Goal: Task Accomplishment & Management: Manage account settings

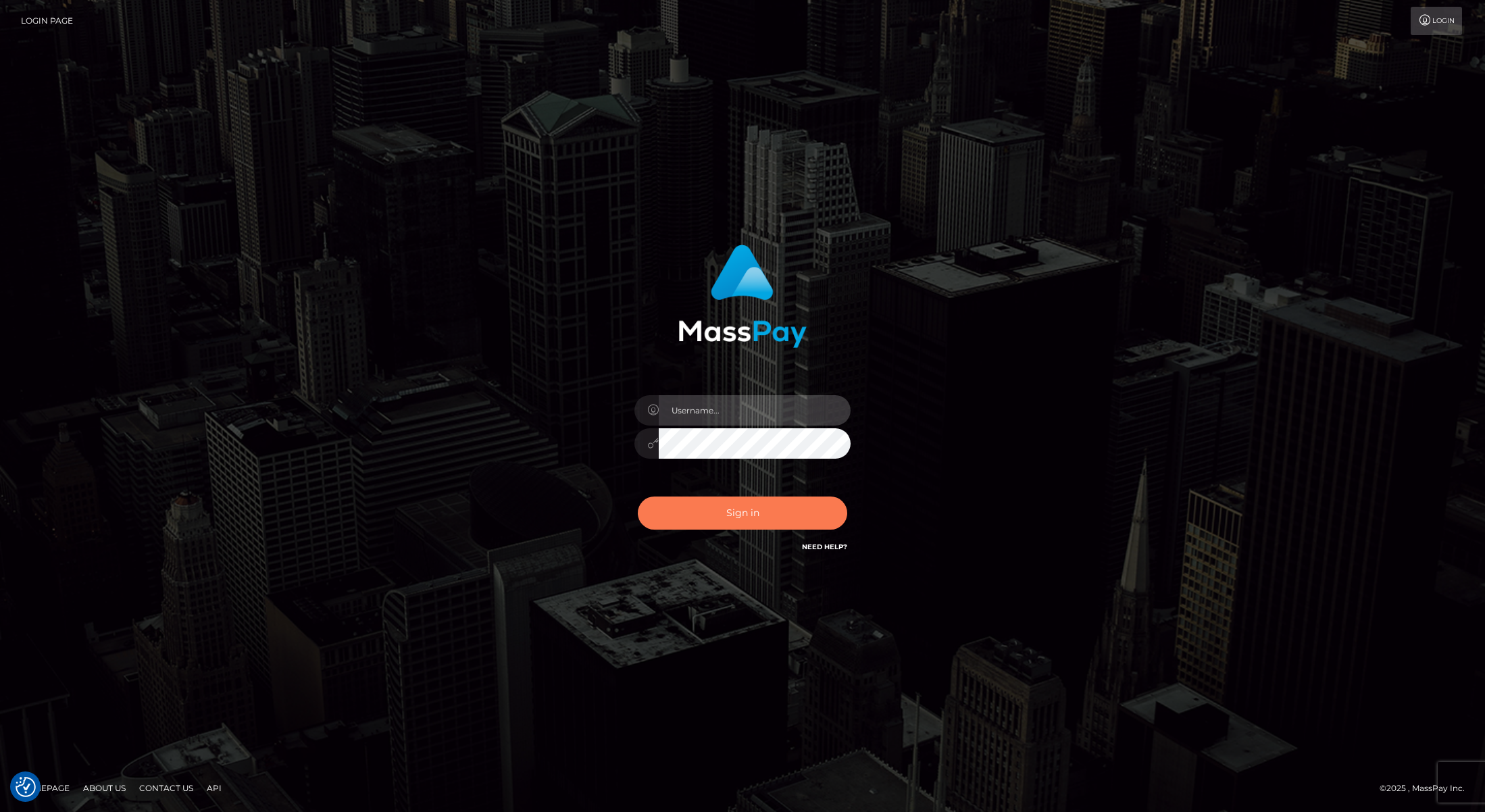
type input "Josue perales"
click at [723, 517] on button "Sign in" at bounding box center [742, 513] width 210 height 33
checkbox input "true"
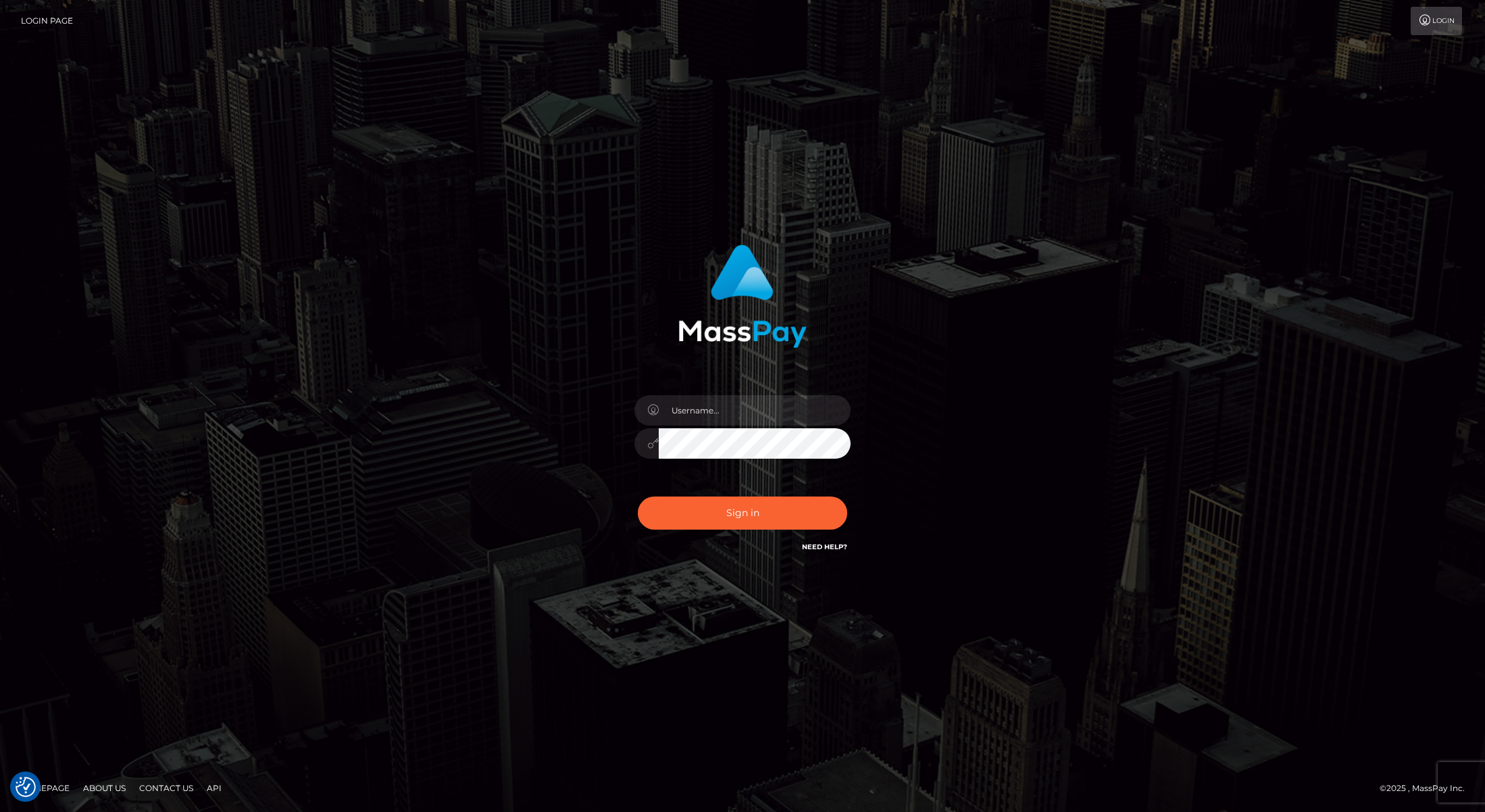
checkbox input "true"
type input "Josue perales"
drag, startPoint x: 0, startPoint y: 0, endPoint x: 724, endPoint y: 517, distance: 889.6
click at [724, 517] on button "Sign in" at bounding box center [742, 513] width 210 height 33
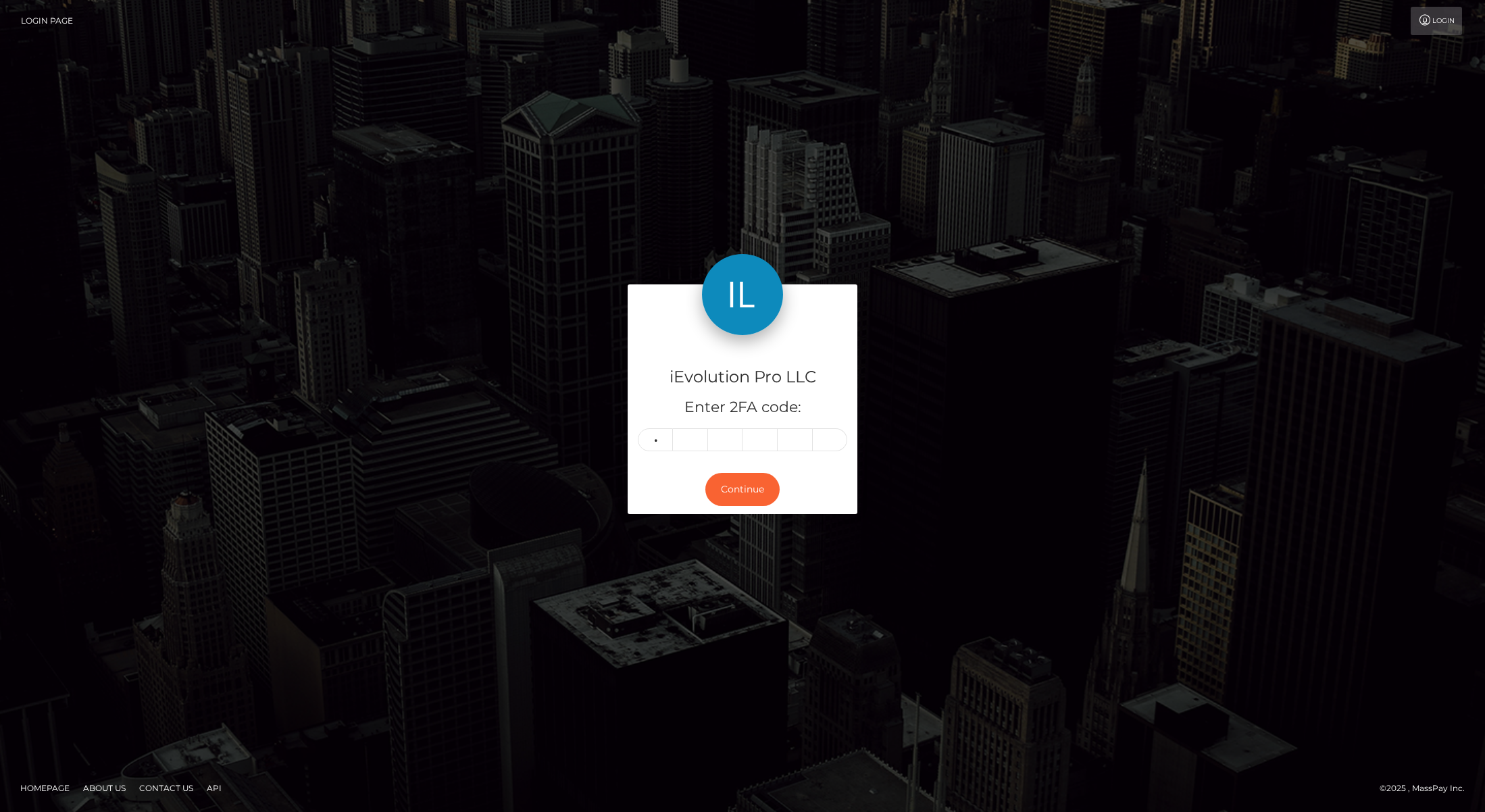
type input "8"
type input "3"
type input "6"
type input "2"
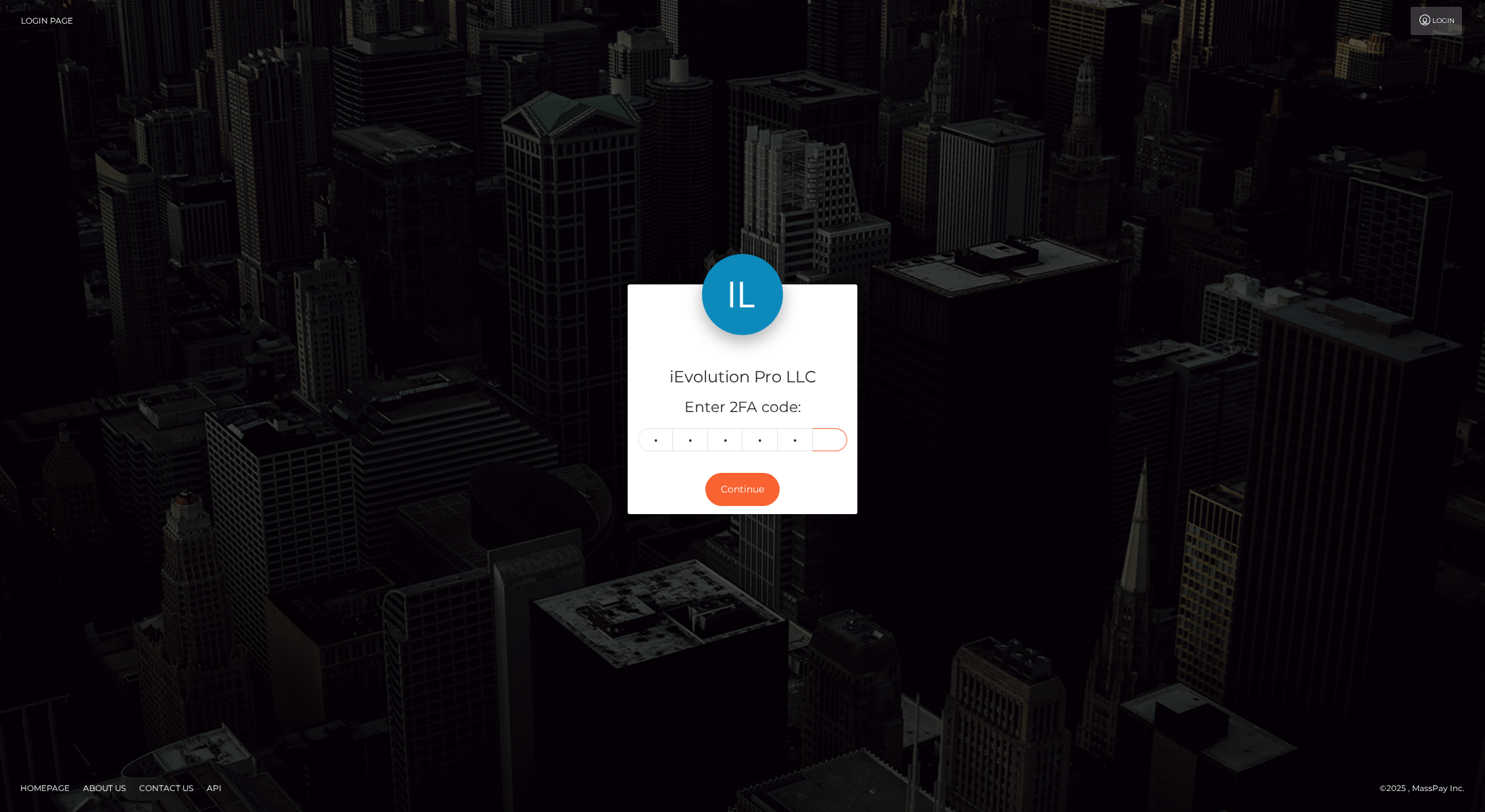
type input "6"
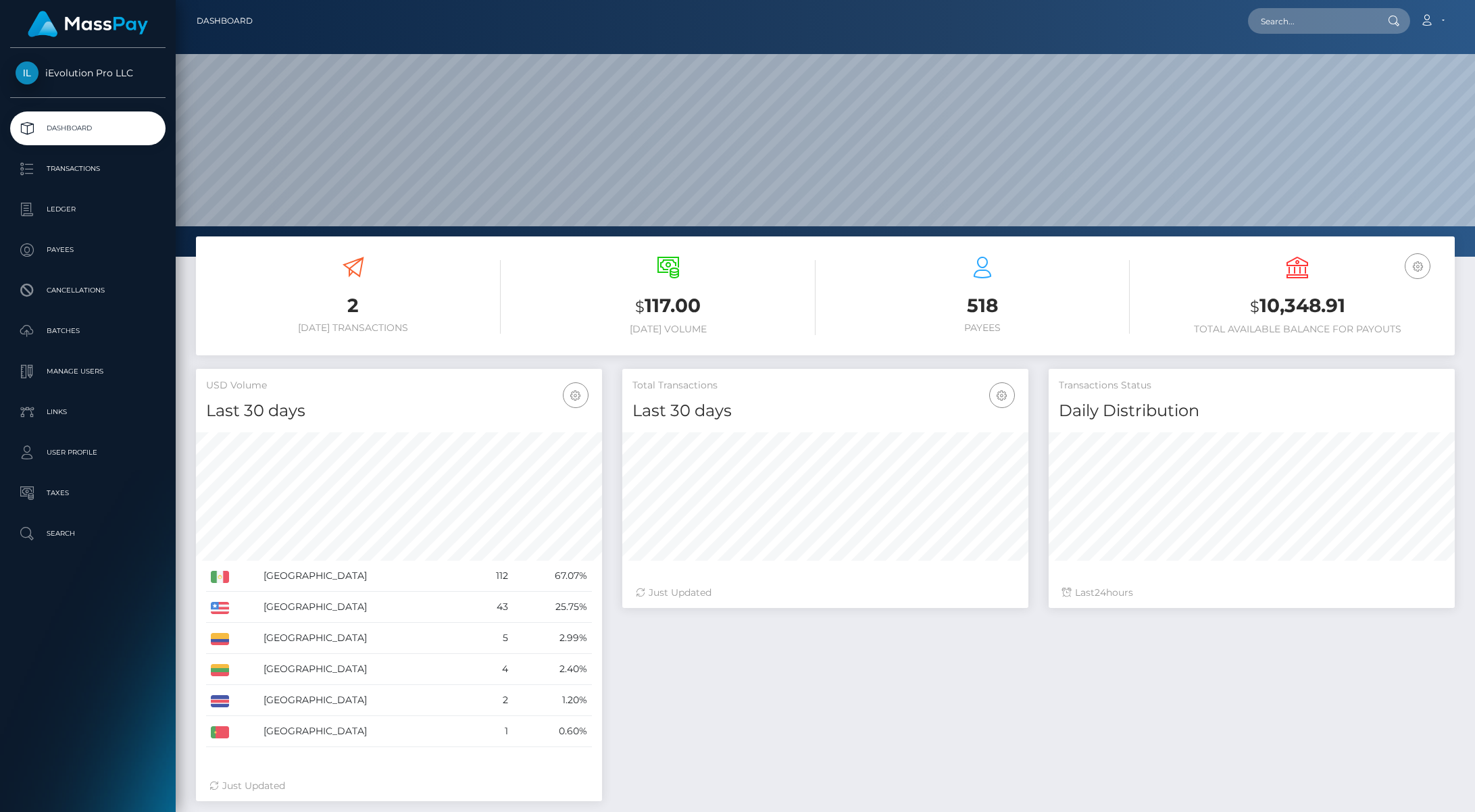
scroll to position [240, 406]
click at [58, 171] on p "Transactions" at bounding box center [88, 169] width 145 height 20
